Goal: Task Accomplishment & Management: Complete application form

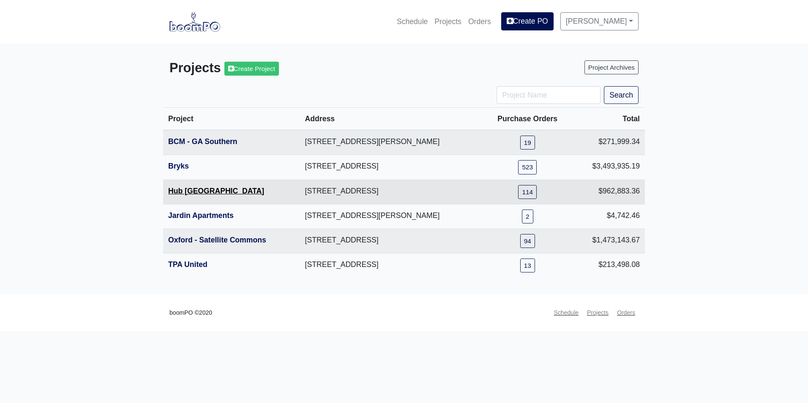
click at [194, 194] on link "Hub [GEOGRAPHIC_DATA]" at bounding box center [216, 191] width 96 height 8
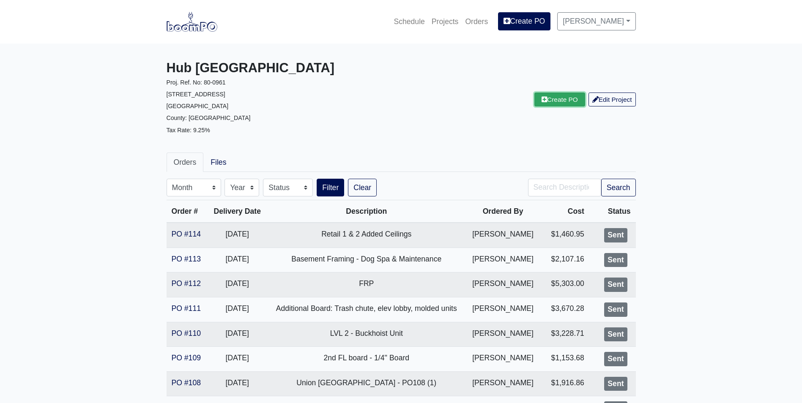
click at [551, 97] on link "Create PO" at bounding box center [559, 100] width 51 height 14
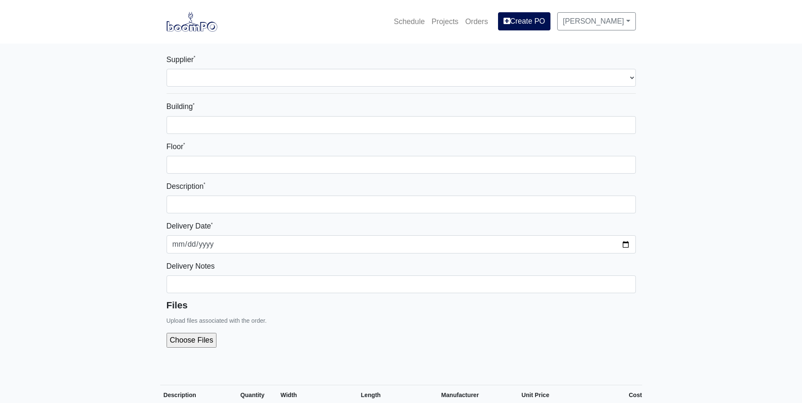
select select
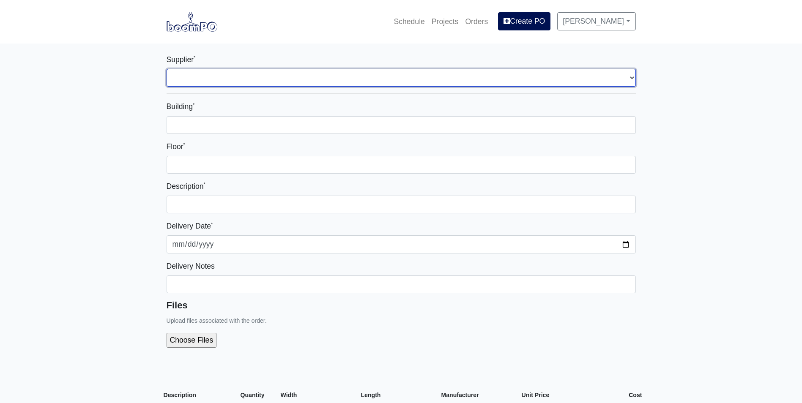
click at [233, 80] on select "Select one... Rew Materials - Nashville, TN Hilti - Atlanta, GA Brand Vaughn Lu…" at bounding box center [400, 78] width 469 height 18
select select "8"
click at [166, 69] on select "Select one... Rew Materials - Nashville, TN Hilti - Atlanta, GA Brand Vaughn Lu…" at bounding box center [400, 78] width 469 height 18
select select
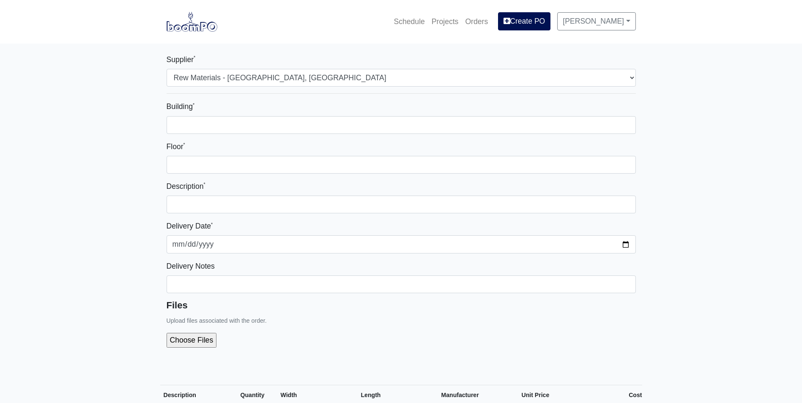
click at [256, 138] on div "Building * Floor * Description * Delivery Date * 2025-08-14 Delivery Notes File…" at bounding box center [400, 228] width 469 height 254
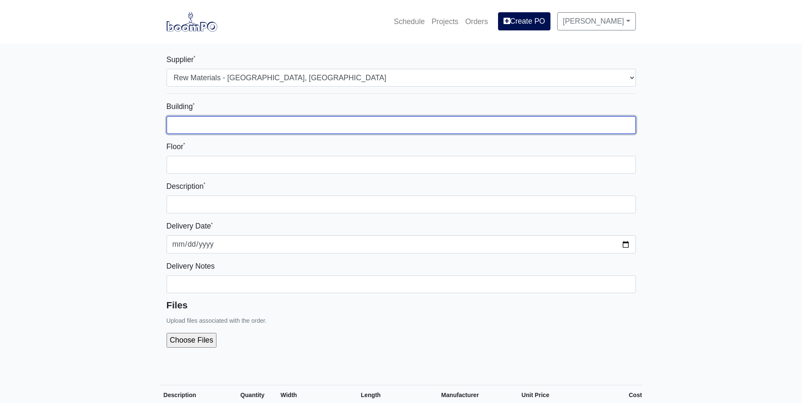
click at [257, 125] on input "Building *" at bounding box center [400, 125] width 469 height 18
type input "1"
type input "3"
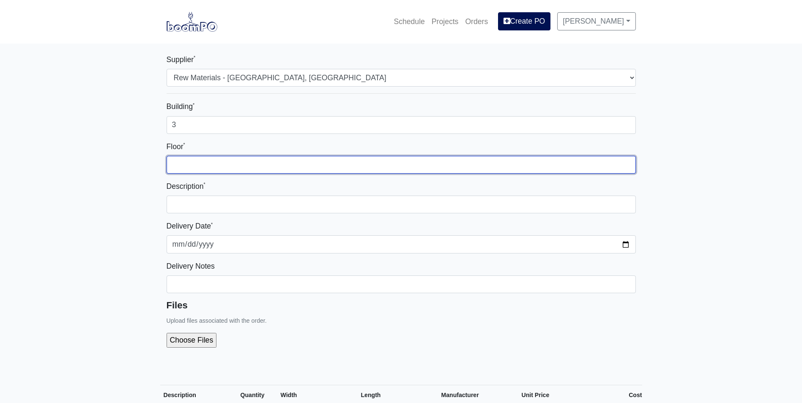
click at [267, 162] on input "Floor *" at bounding box center [400, 165] width 469 height 18
type input "basement"
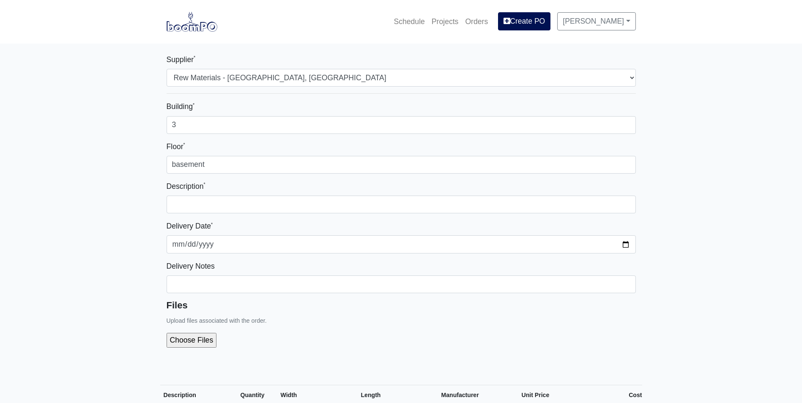
click at [283, 194] on div "Description *" at bounding box center [400, 196] width 469 height 33
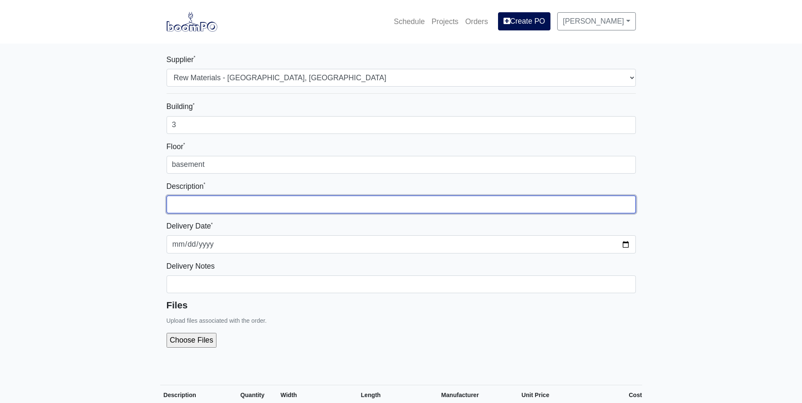
click at [289, 204] on input "text" at bounding box center [400, 205] width 469 height 18
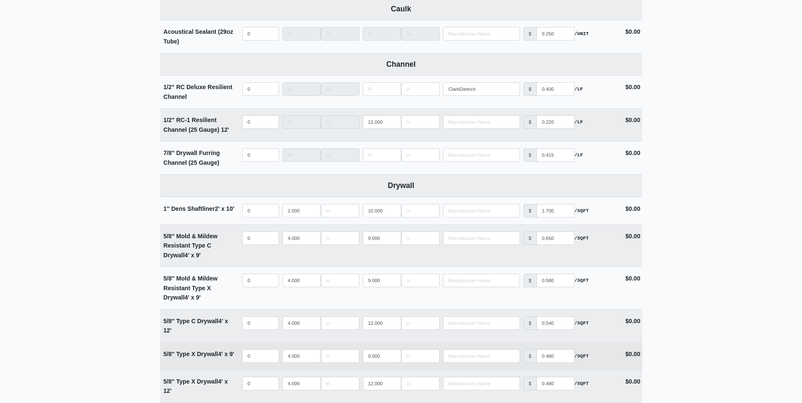
scroll to position [423, 0]
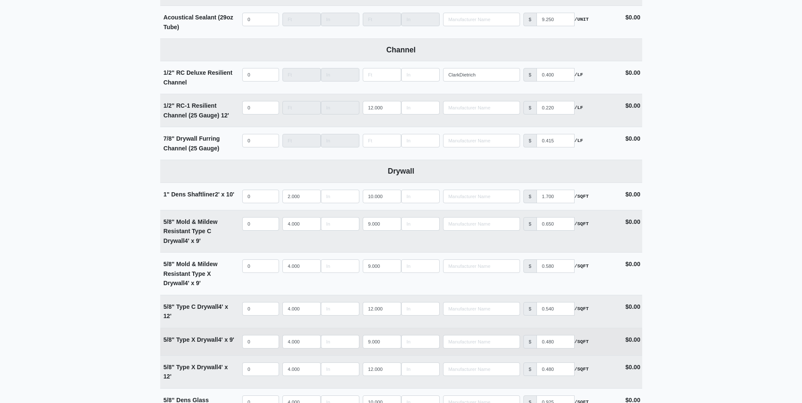
type input "Basement - Dog Spa/ Maintenance"
select select
click at [260, 344] on input "quantity" at bounding box center [260, 342] width 37 height 14
type input "1"
select select
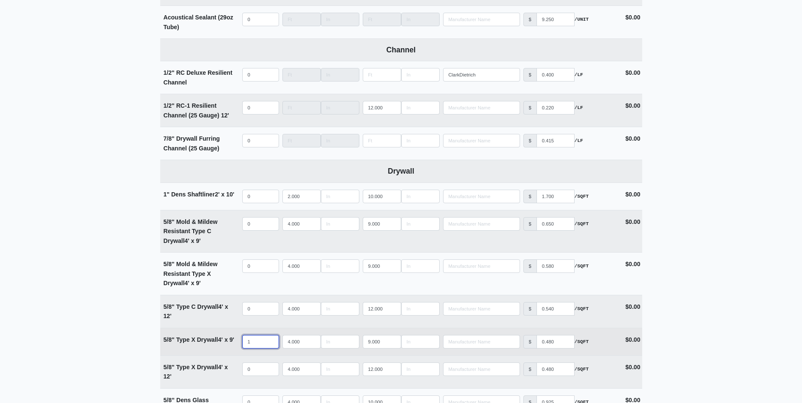
type input "10"
select select
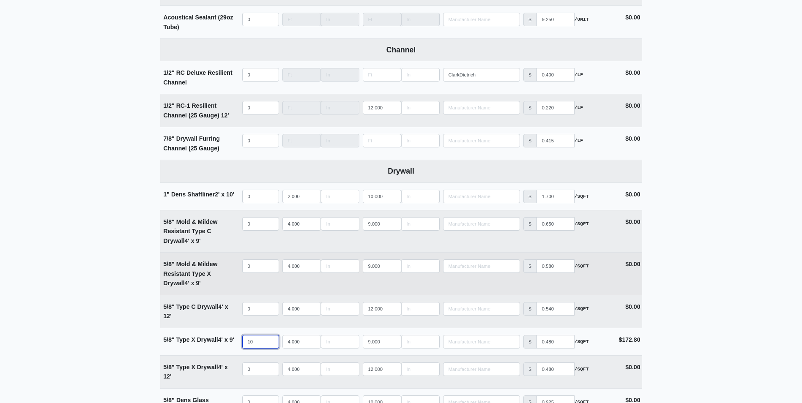
type input "10"
select select
click at [266, 264] on input "quantity" at bounding box center [260, 266] width 37 height 14
type input "8"
select select
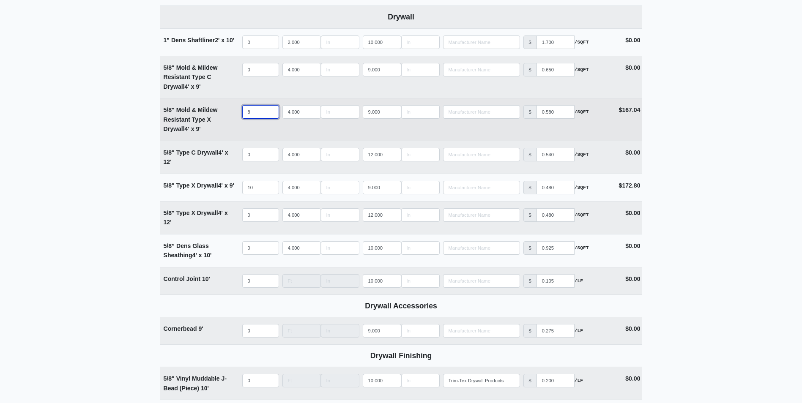
scroll to position [592, 0]
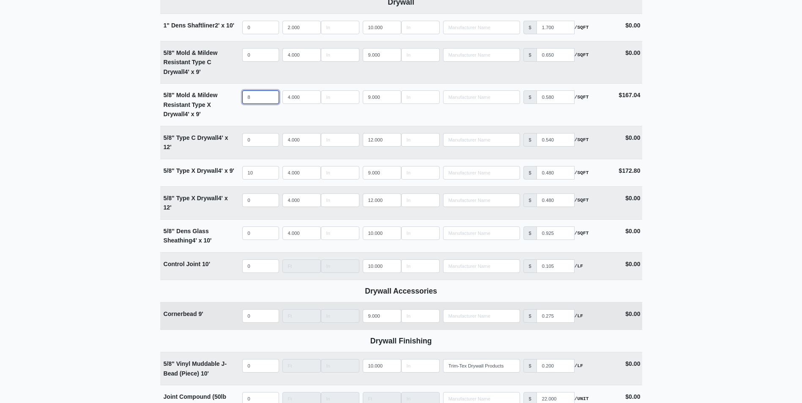
type input "8"
select select
click at [260, 314] on input "quantity" at bounding box center [260, 316] width 37 height 14
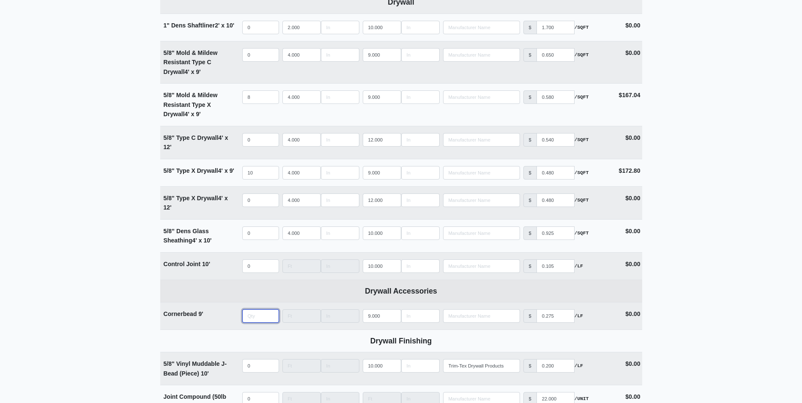
type input "1"
select select
type input "10"
select select
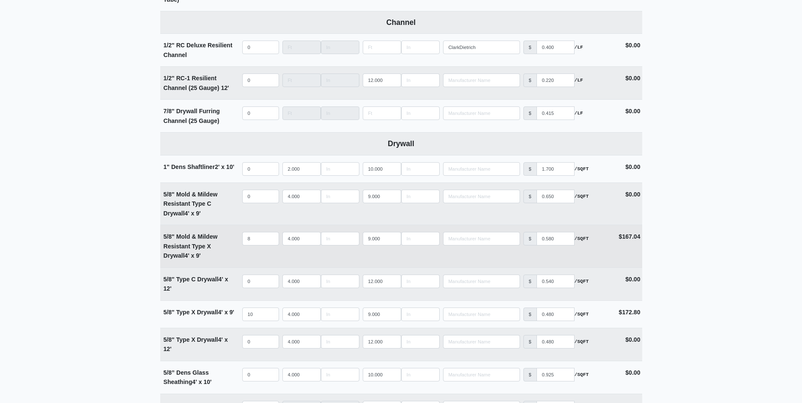
scroll to position [465, 0]
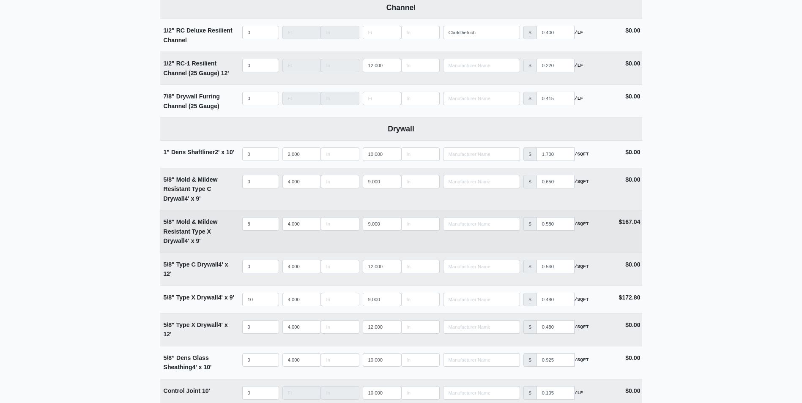
type input "10"
drag, startPoint x: 235, startPoint y: 234, endPoint x: 163, endPoint y: 224, distance: 72.5
click at [164, 224] on div "5/8" Mold & Mildew Resistant Type X Drywall 4' x 9'" at bounding box center [201, 231] width 74 height 29
copy strong "5/8" Mold & Mildew Resistant Type X Drywall"
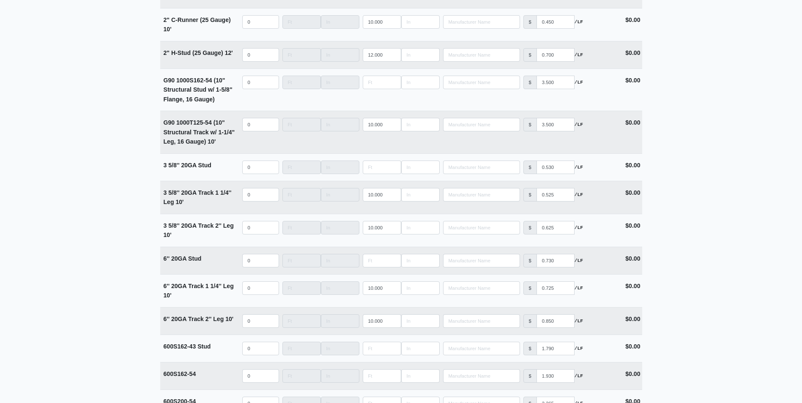
scroll to position [1559, 0]
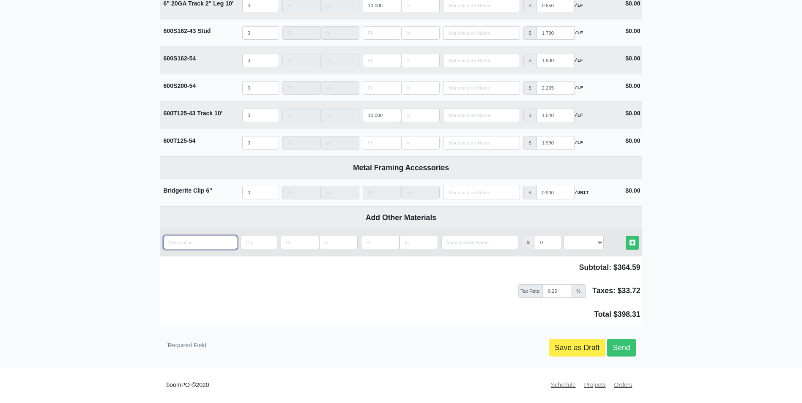
click at [205, 243] on input "quantity" at bounding box center [201, 243] width 74 height 14
paste input "5/8" Mold & Mildew Resistant Type X Drywall"
type input "5/8" Mold & Mildew Resistant Type X Drywall"
select select
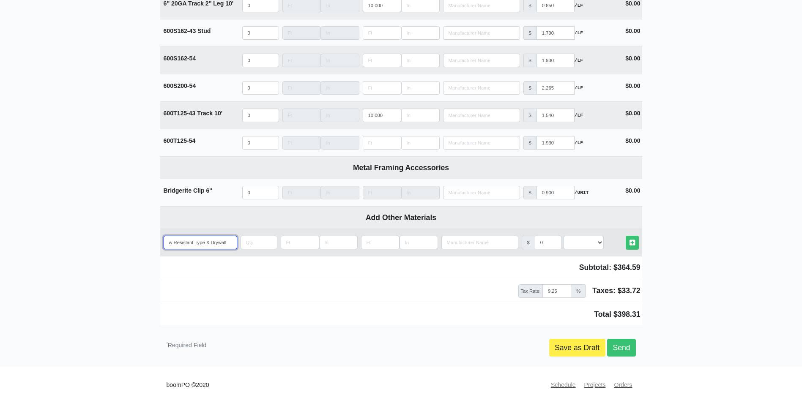
type input "5/8" Mold & Mildew Resistant Type X Drywall"
click at [257, 241] on input "quantity" at bounding box center [258, 243] width 37 height 14
type input "2"
select select
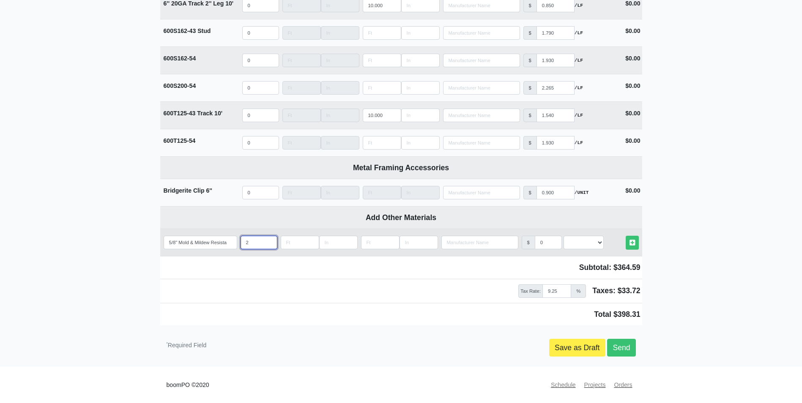
type input "22"
select select
type input "22"
type input "4"
select select
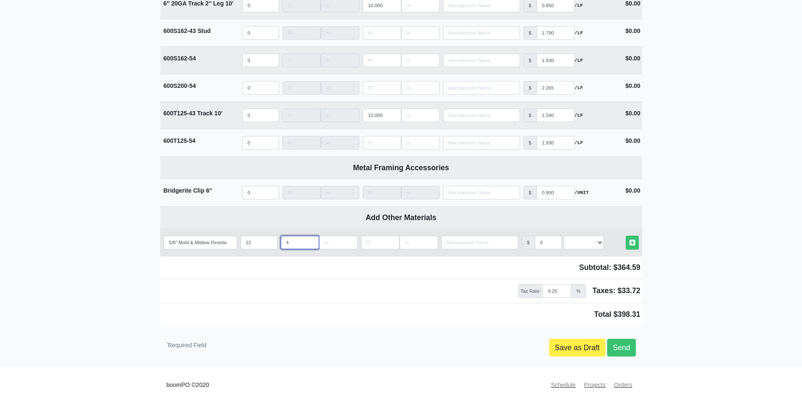
type input "4"
type input "8"
select select
type input "8"
select select
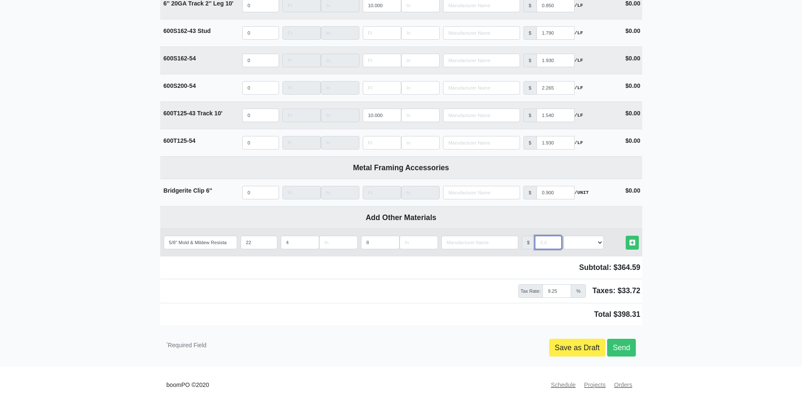
type input ".5"
select select
type input ".58"
select select
type input ".58"
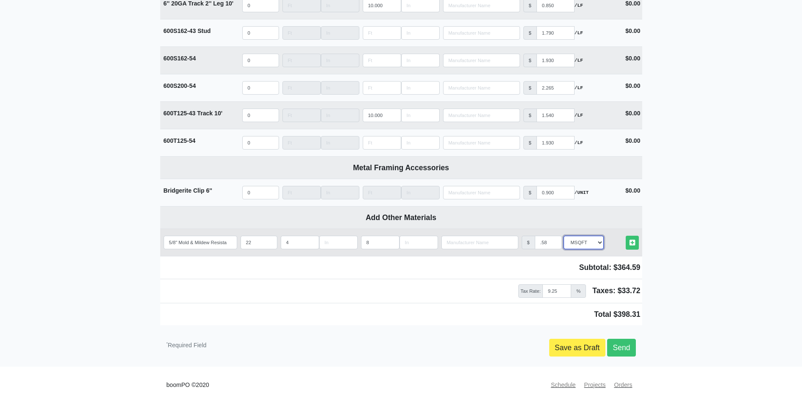
select select "0"
click at [625, 236] on link "Other Materials" at bounding box center [631, 243] width 13 height 14
select select
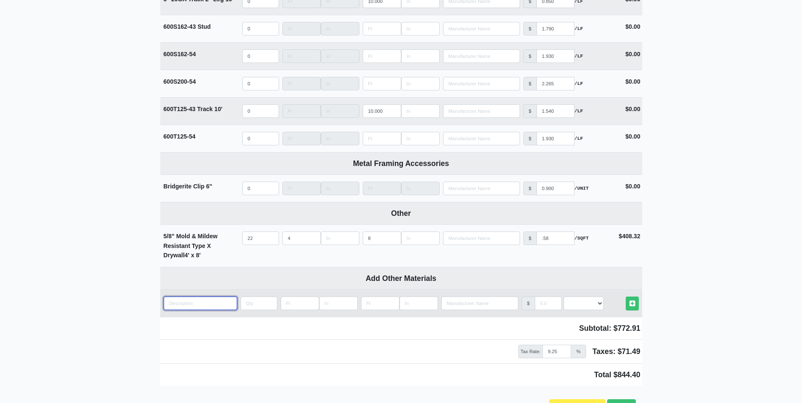
click at [202, 306] on input "quantity" at bounding box center [201, 304] width 74 height 14
paste input "5/8" Mold & Mildew Resistant Type X Drywall"
type input "5/8" Mold & Mildew Resistant Type X Drywall"
select select
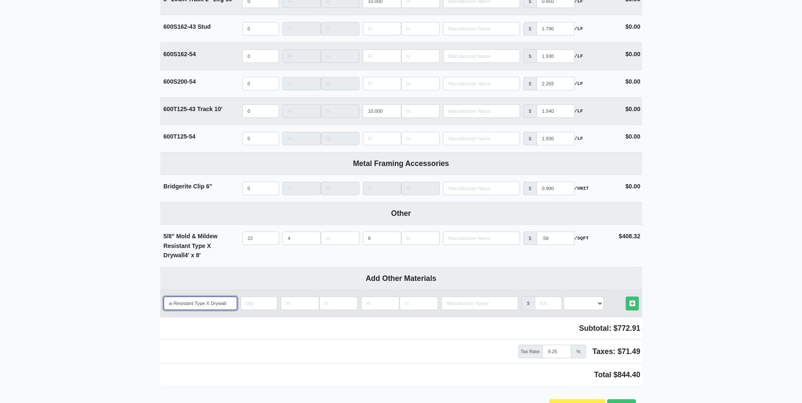
type input "5/8" Mold & Mildew Resistant Type X Drywall"
type input "9"
select select
type input "9"
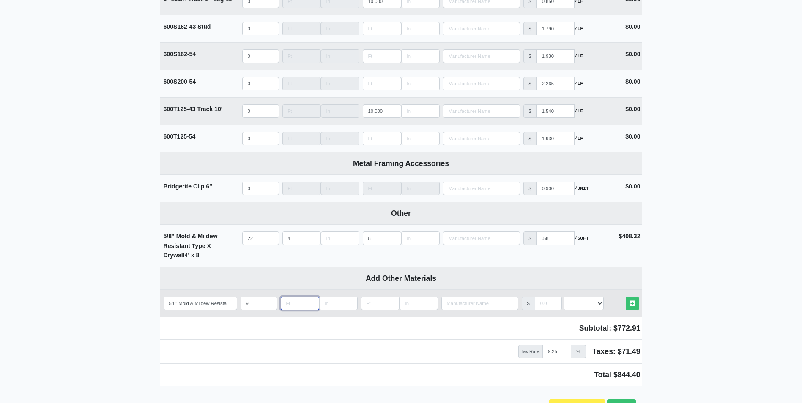
type input "4"
select select
type input "4"
type input "1"
select select
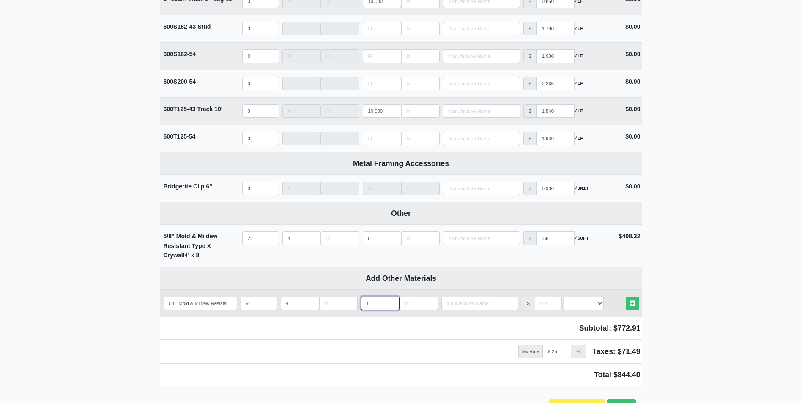
type input "12"
select select
type input "12"
select select
type input ".5"
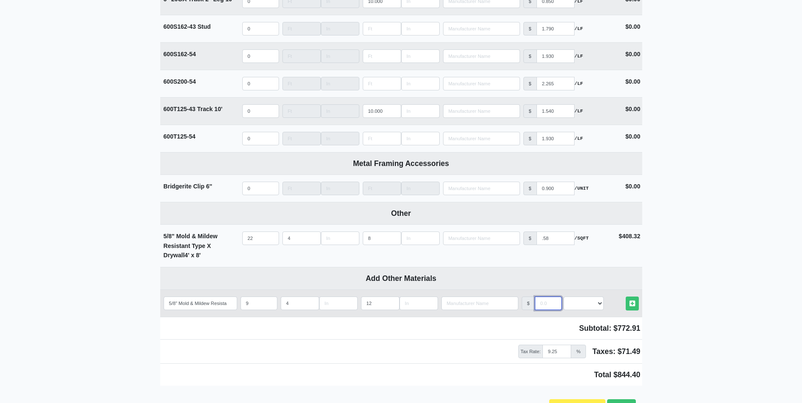
select select
type input ".58"
select select
type input ".58"
select select "0"
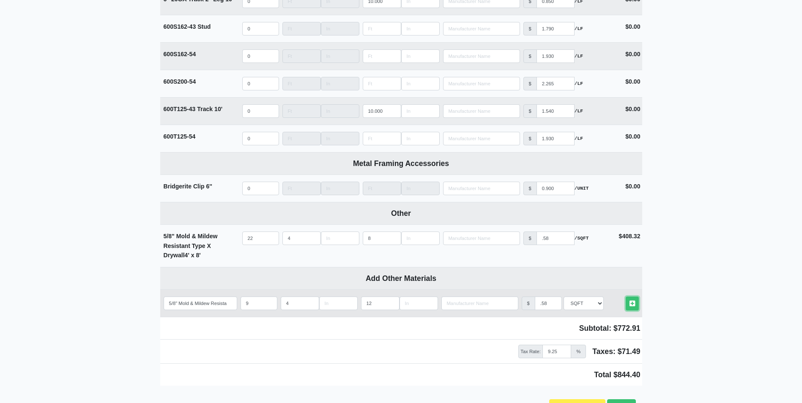
click at [625, 297] on link "Other Materials" at bounding box center [631, 304] width 13 height 14
select select
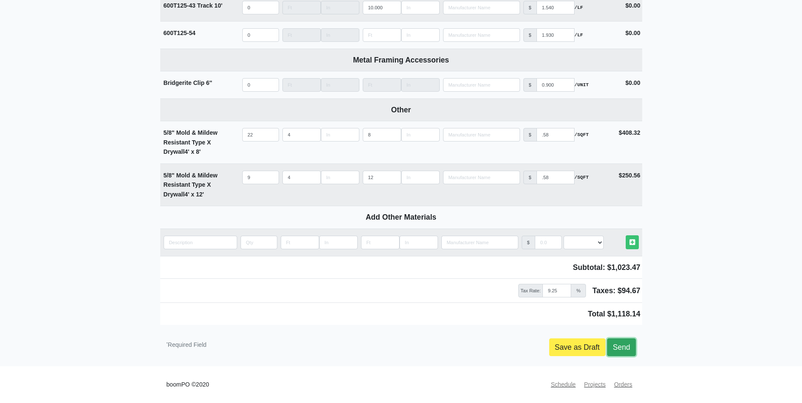
click at [627, 352] on link "Send" at bounding box center [621, 347] width 28 height 18
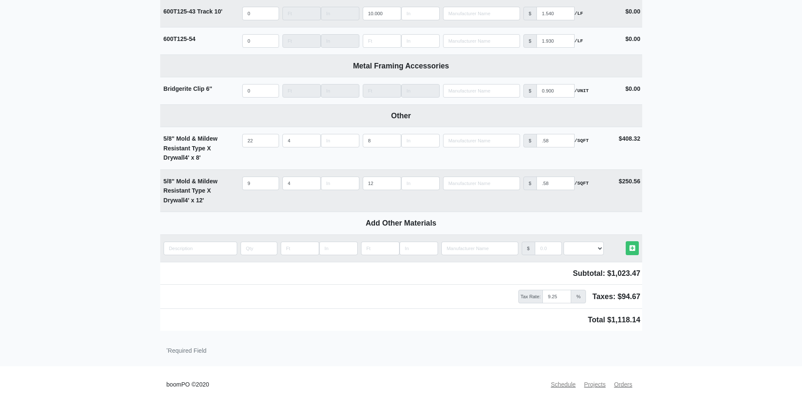
scroll to position [1661, 0]
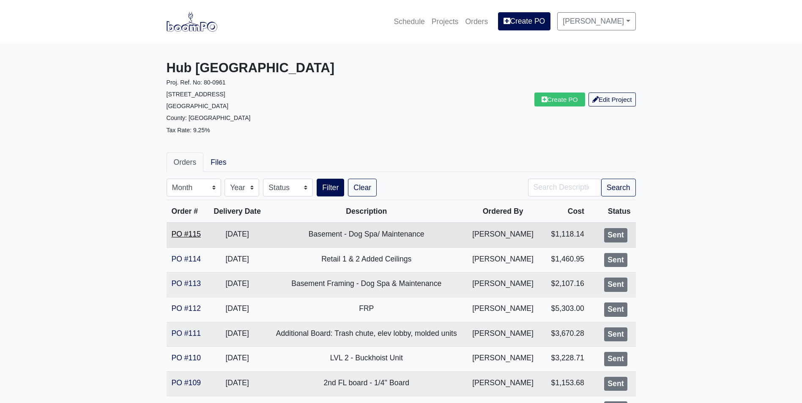
click at [180, 231] on link "PO #115" at bounding box center [186, 234] width 29 height 8
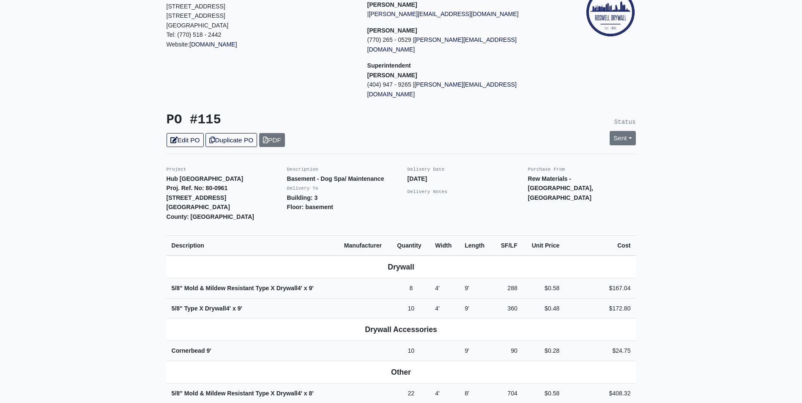
scroll to position [85, 0]
click at [185, 133] on link "Edit PO" at bounding box center [184, 140] width 37 height 14
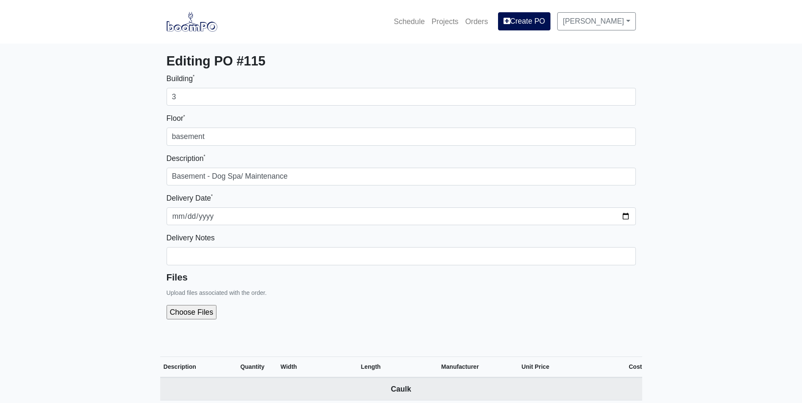
select select
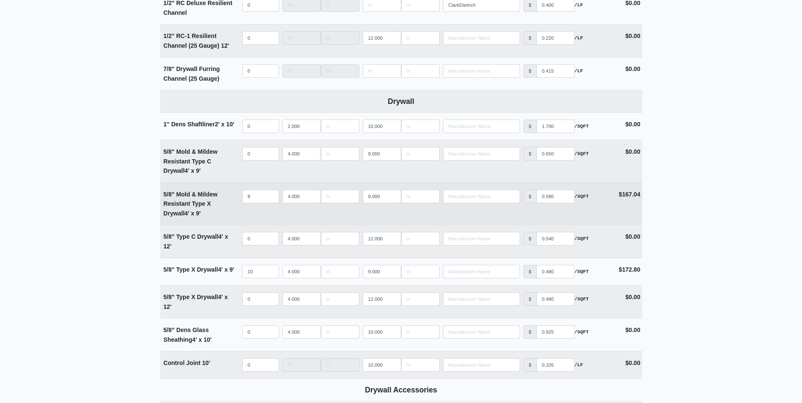
scroll to position [465, 0]
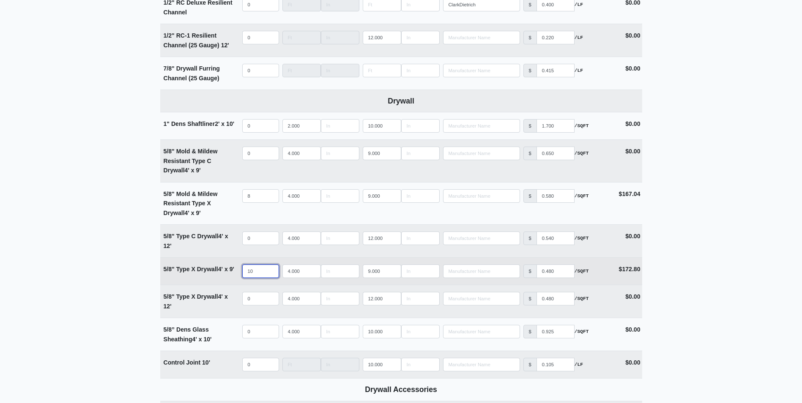
click at [262, 269] on input "10" at bounding box center [260, 272] width 37 height 14
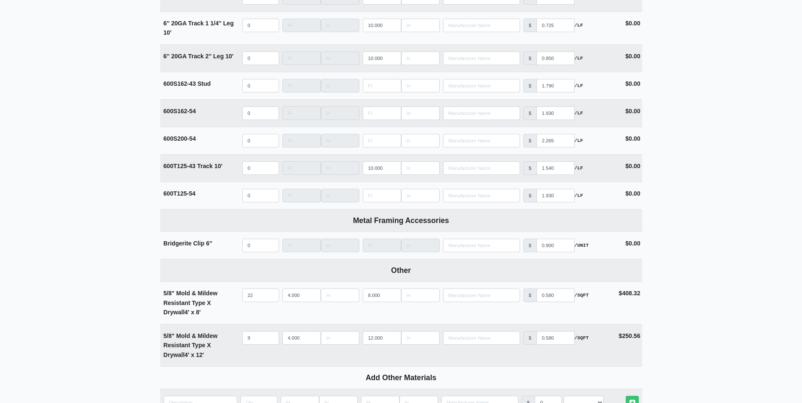
scroll to position [1639, 0]
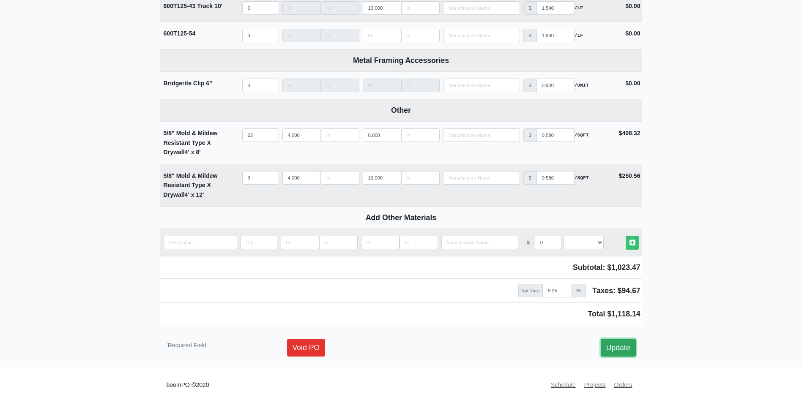
click at [616, 341] on link "Update" at bounding box center [617, 348] width 35 height 18
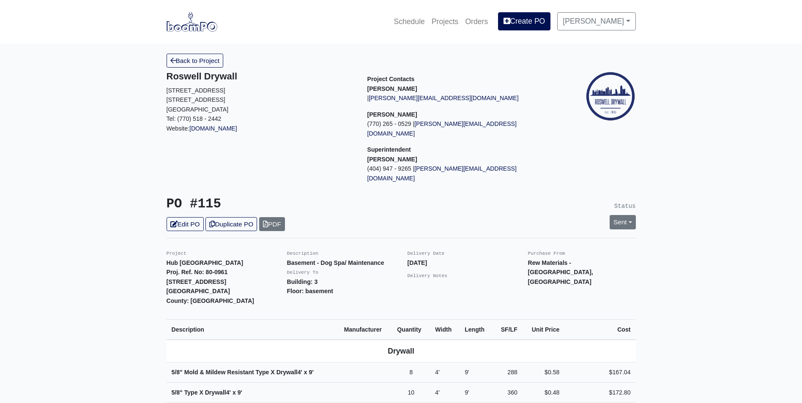
click at [189, 30] on img at bounding box center [191, 21] width 51 height 19
